Goal: Find specific page/section: Find specific page/section

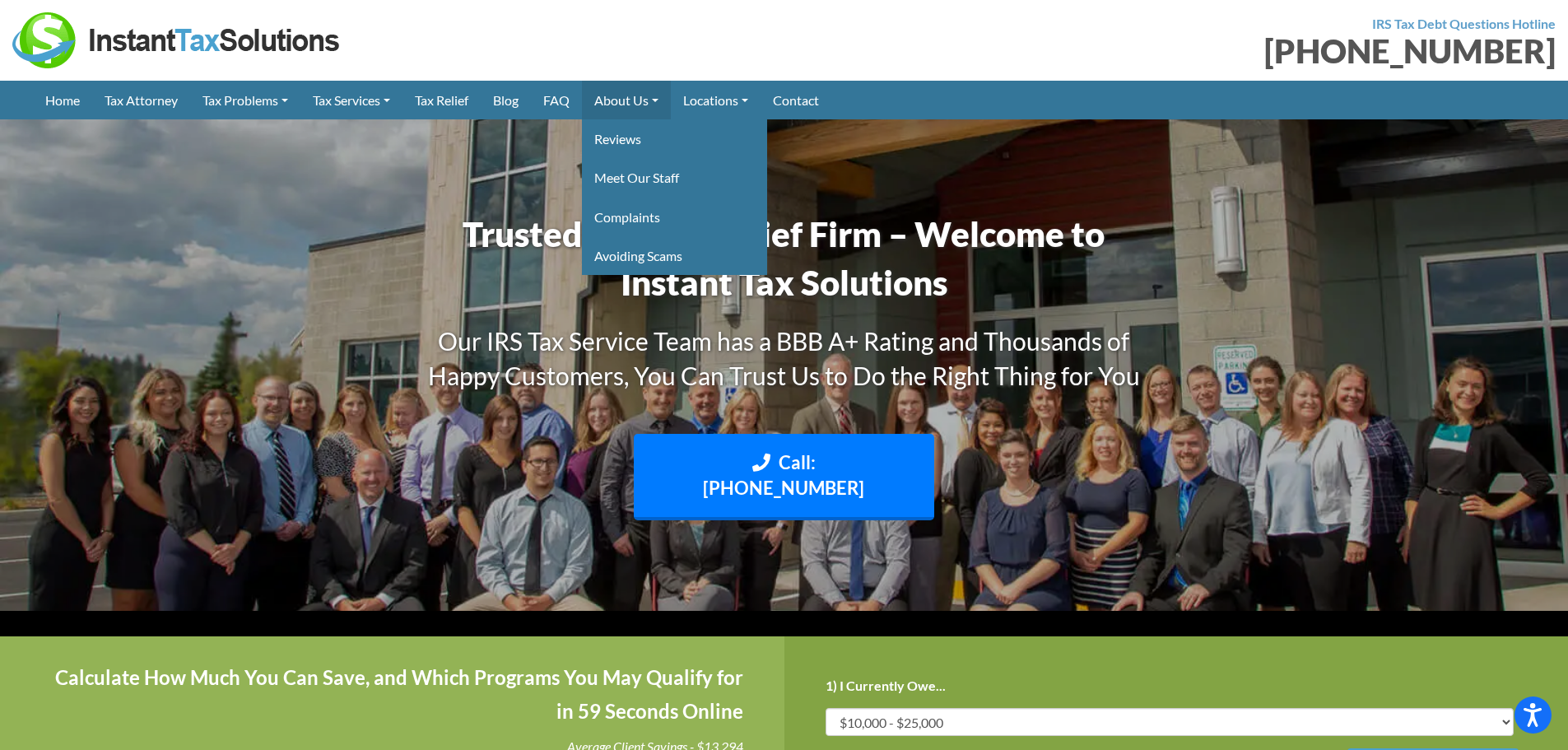
click at [642, 97] on link "About Us" at bounding box center [626, 100] width 89 height 38
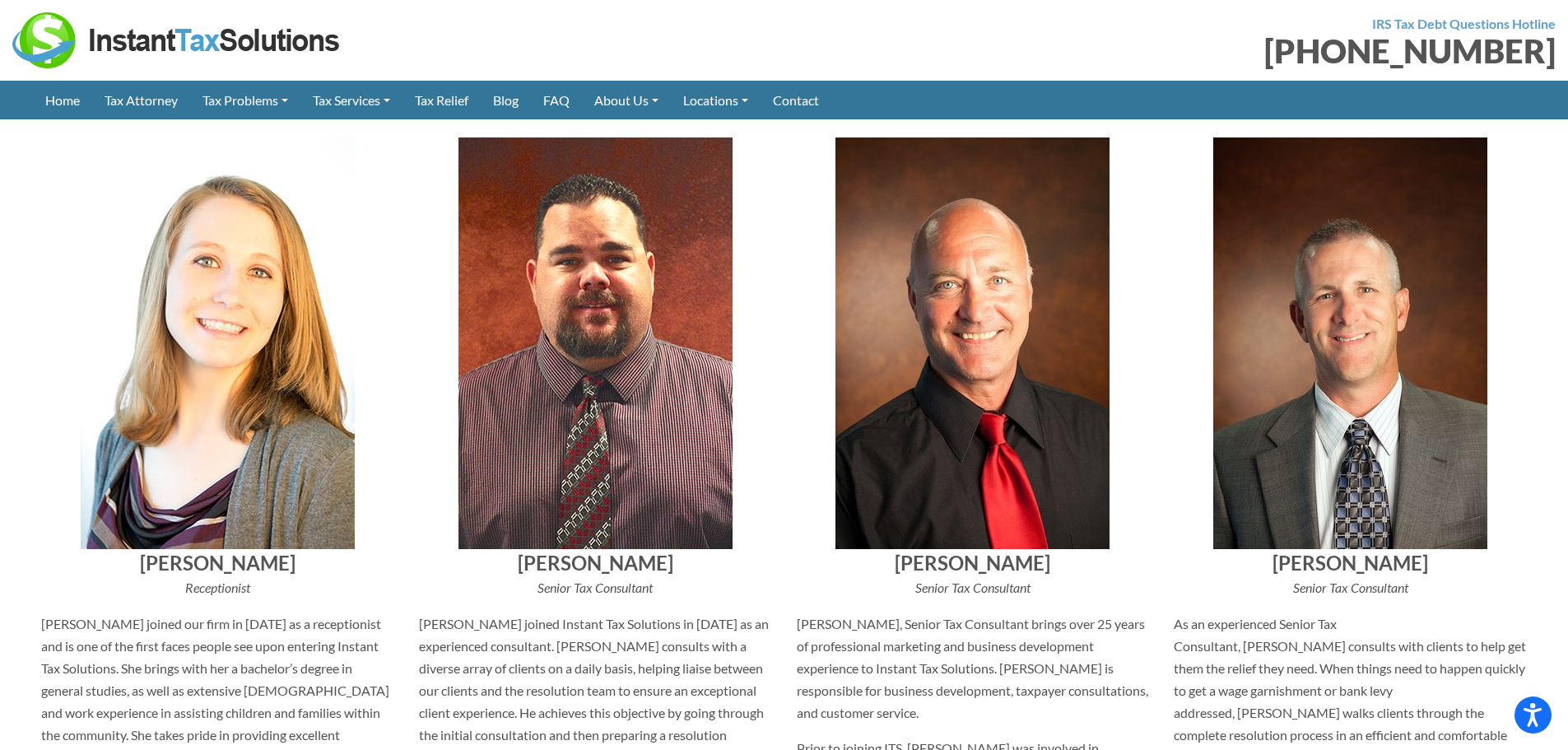
scroll to position [5513, 0]
